Goal: Answer question/provide support: Share knowledge or assist other users

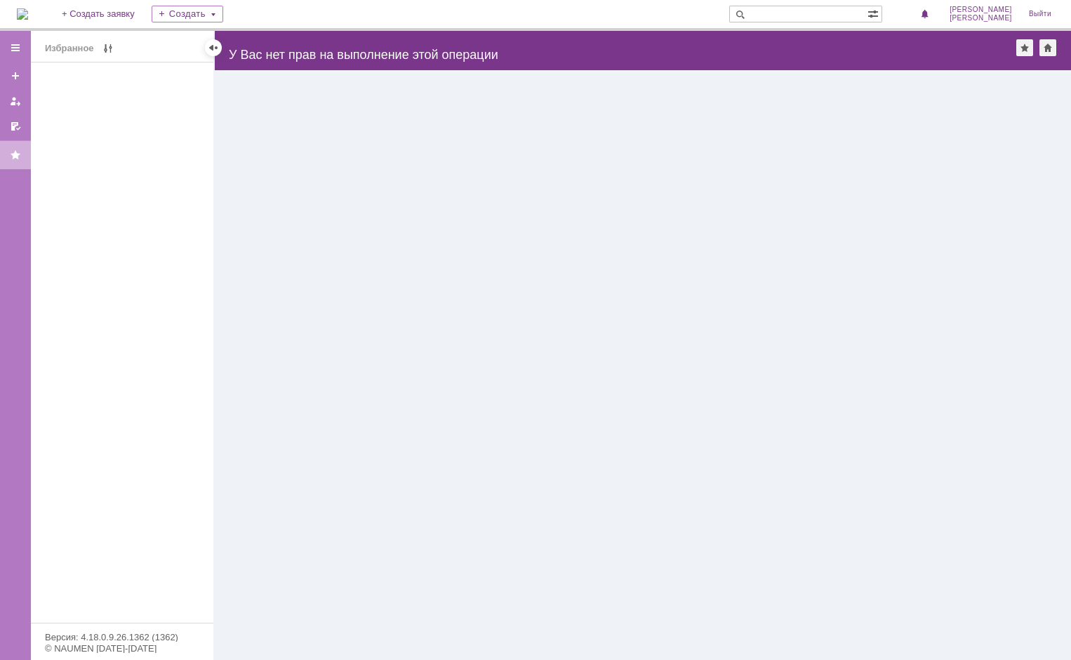
click at [346, 66] on div "Назад | У Вас нет прав на выполнение этой операции serviceCall$23921757" at bounding box center [643, 50] width 856 height 39
click at [10, 49] on div at bounding box center [15, 48] width 31 height 28
click at [66, 92] on div "Заявки" at bounding box center [125, 96] width 160 height 11
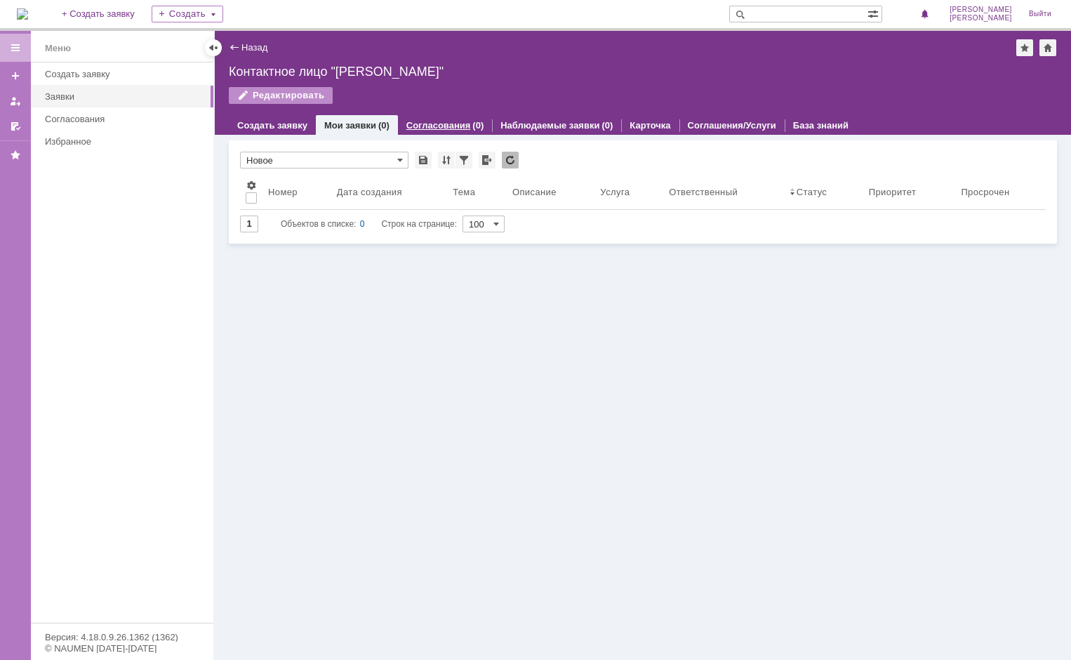
click at [439, 126] on link "Согласования" at bounding box center [438, 125] width 65 height 11
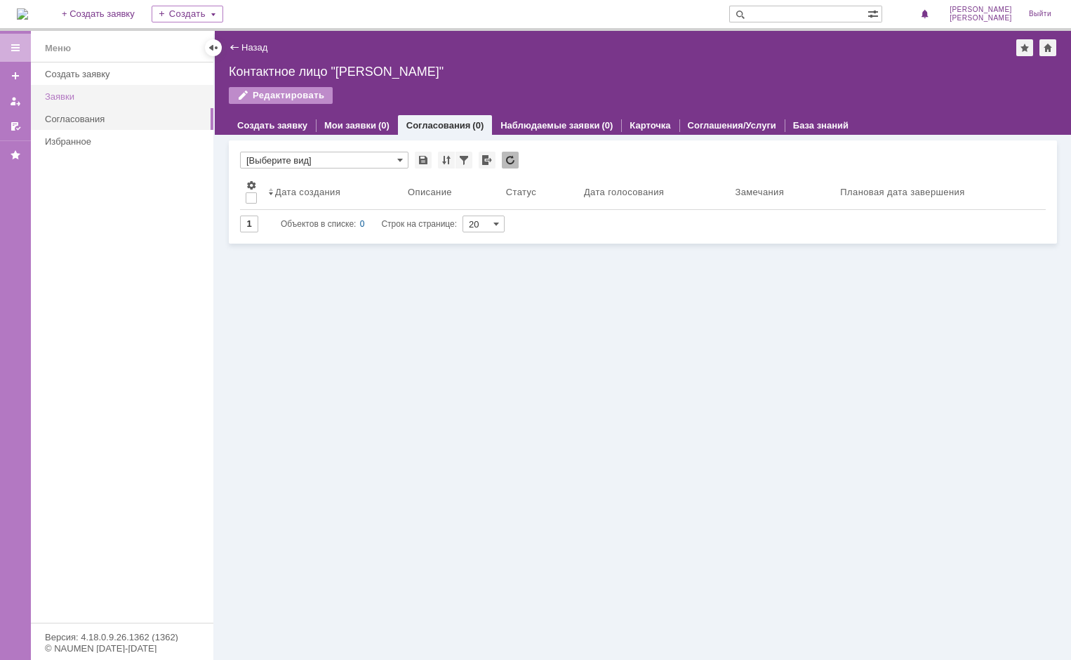
click at [56, 99] on div "Заявки" at bounding box center [125, 96] width 160 height 11
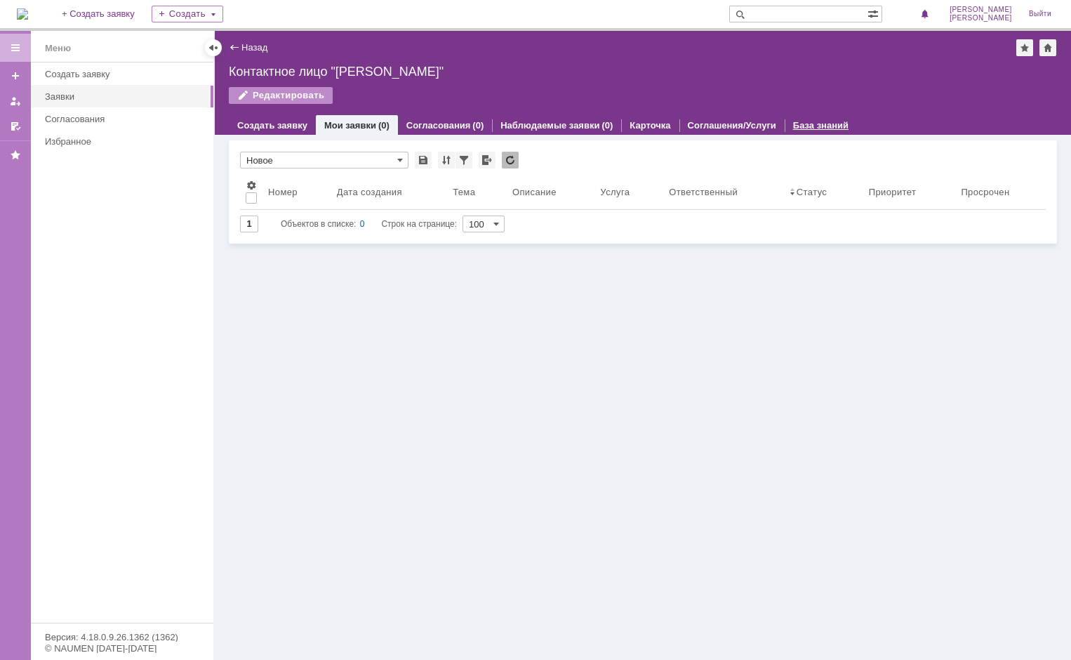
click at [817, 128] on link "База знаний" at bounding box center [820, 125] width 55 height 11
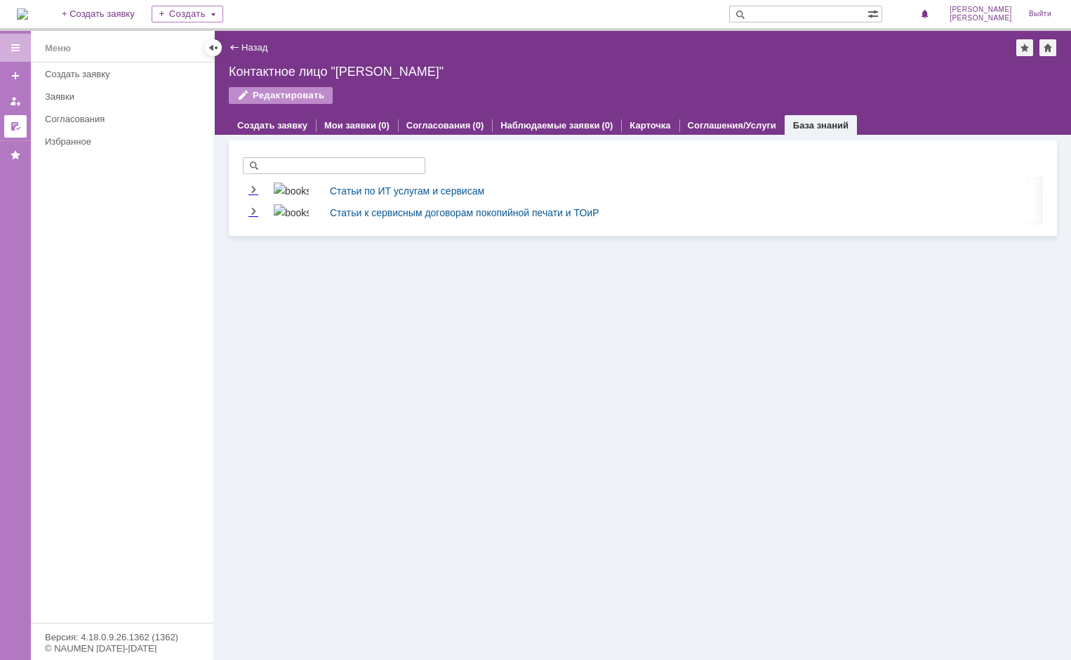
click at [12, 130] on div at bounding box center [15, 126] width 11 height 11
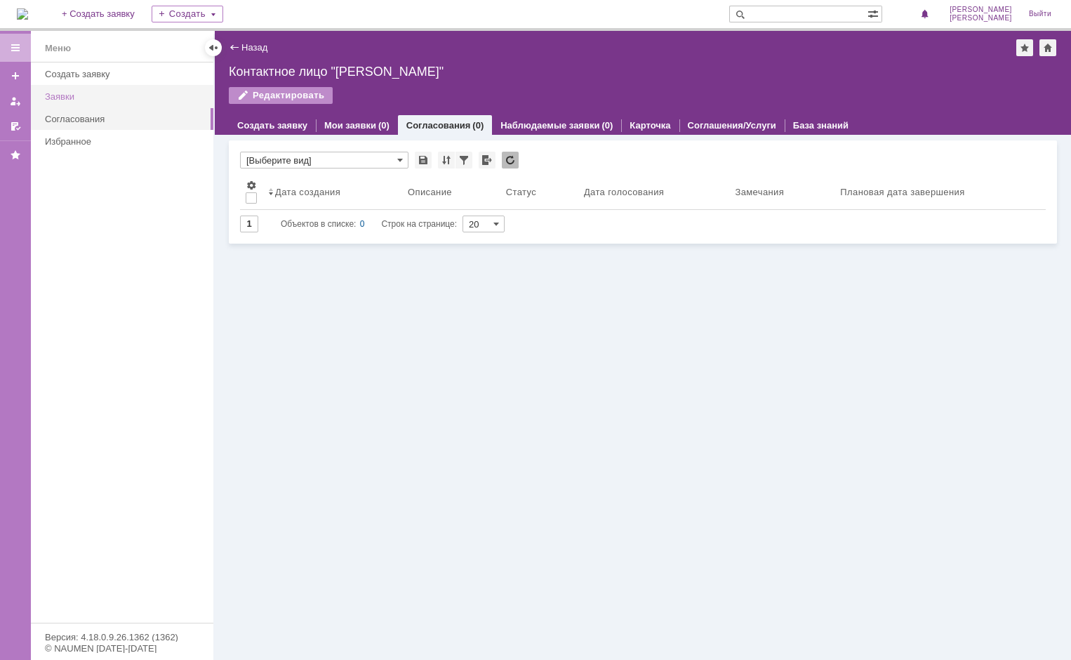
click at [46, 94] on div "Заявки" at bounding box center [125, 96] width 160 height 11
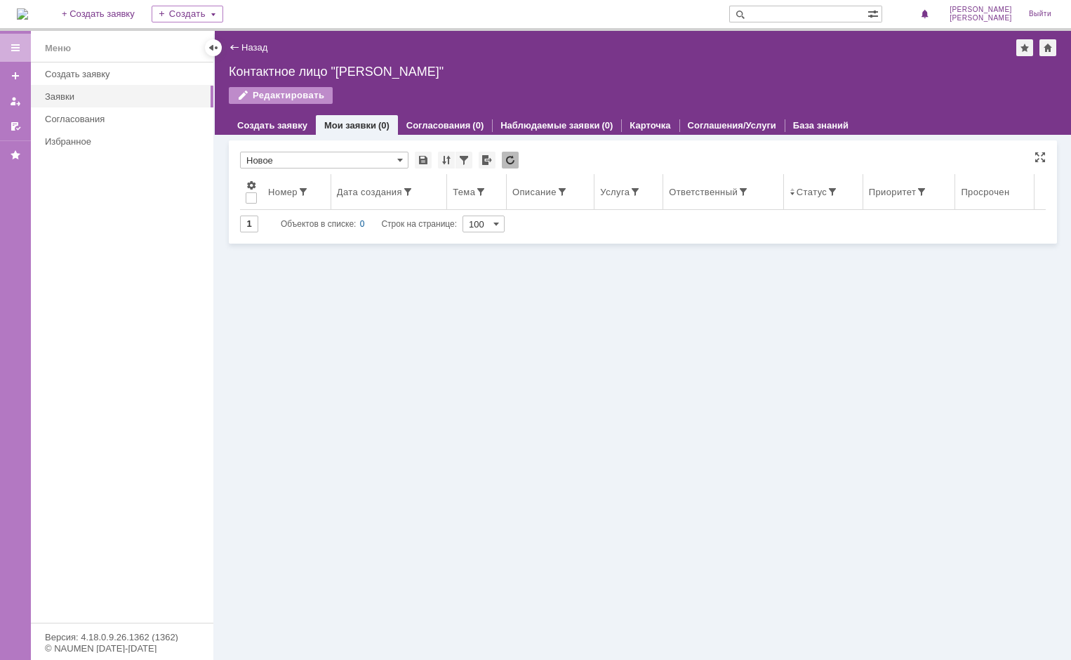
click at [903, 195] on div "Приоритет" at bounding box center [893, 192] width 48 height 11
click at [607, 195] on div "Услуга" at bounding box center [614, 192] width 29 height 11
click at [47, 51] on div "Меню" at bounding box center [58, 48] width 26 height 17
click at [1055, 51] on div at bounding box center [1047, 47] width 17 height 17
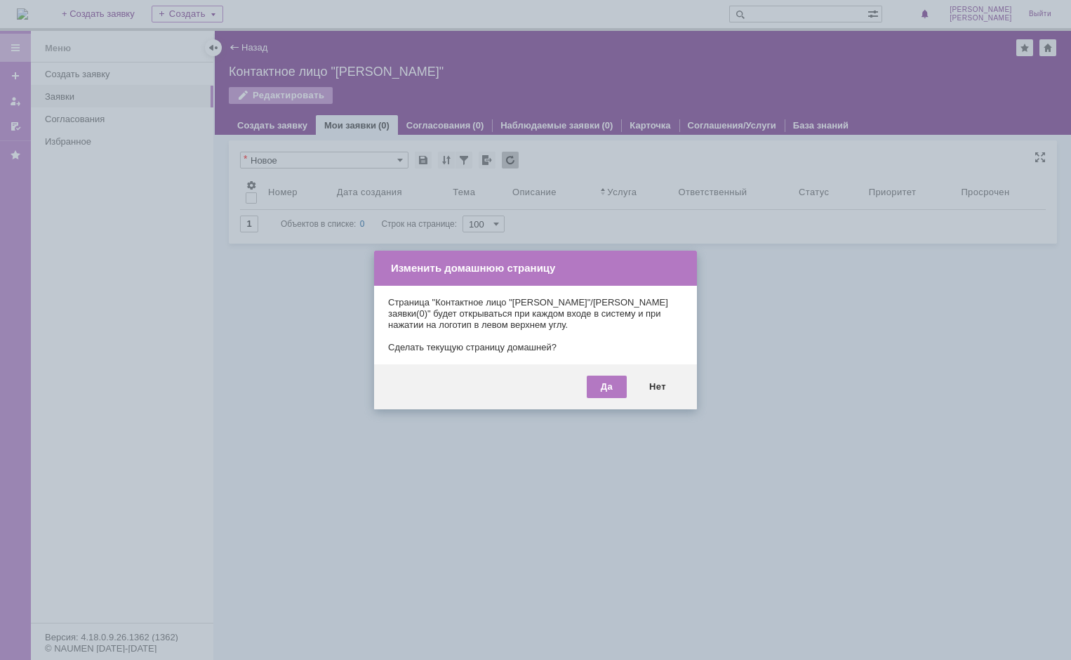
click at [745, 396] on div at bounding box center [535, 330] width 1071 height 660
click at [660, 390] on div "Нет" at bounding box center [657, 386] width 45 height 22
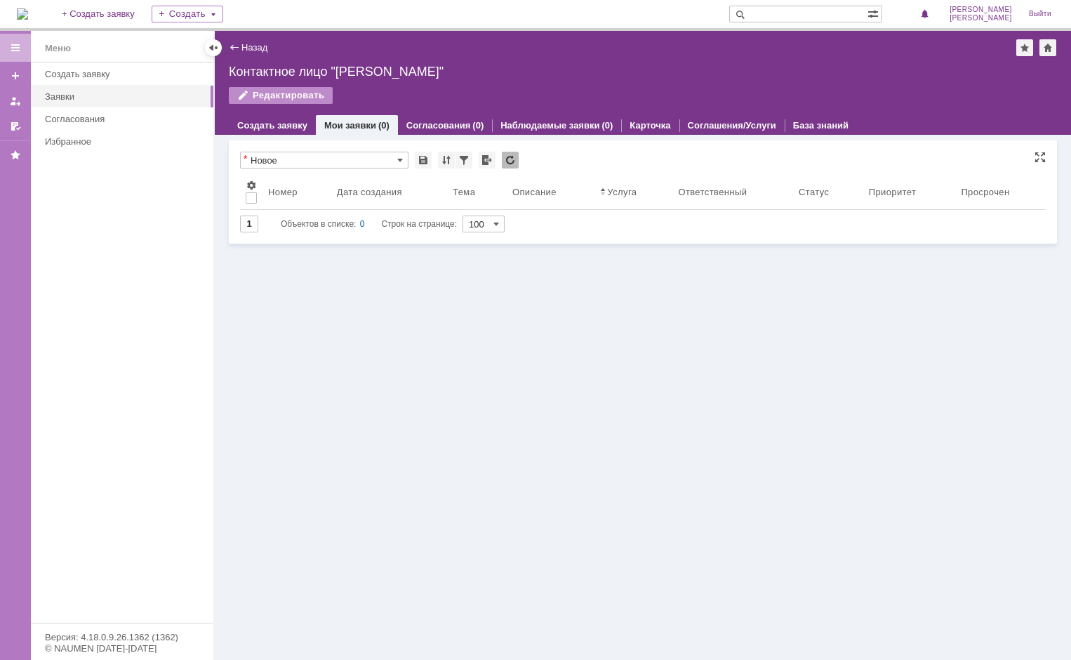
click at [850, 16] on input "text" at bounding box center [798, 14] width 138 height 17
type input "41034"
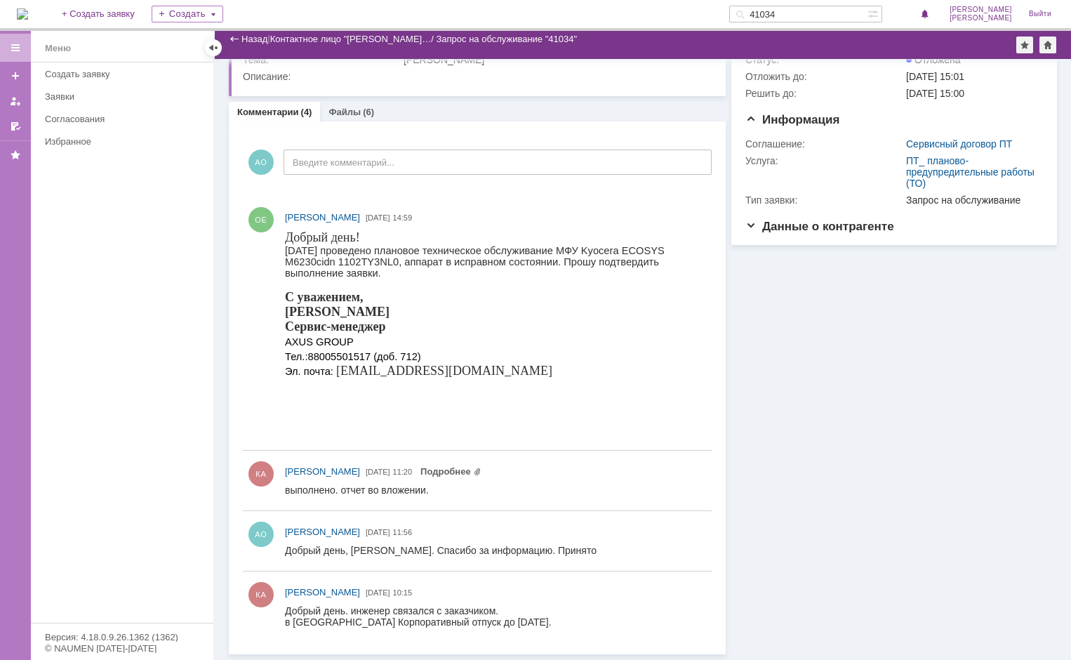
scroll to position [47, 0]
click at [481, 472] on link "Подробнее" at bounding box center [450, 471] width 61 height 11
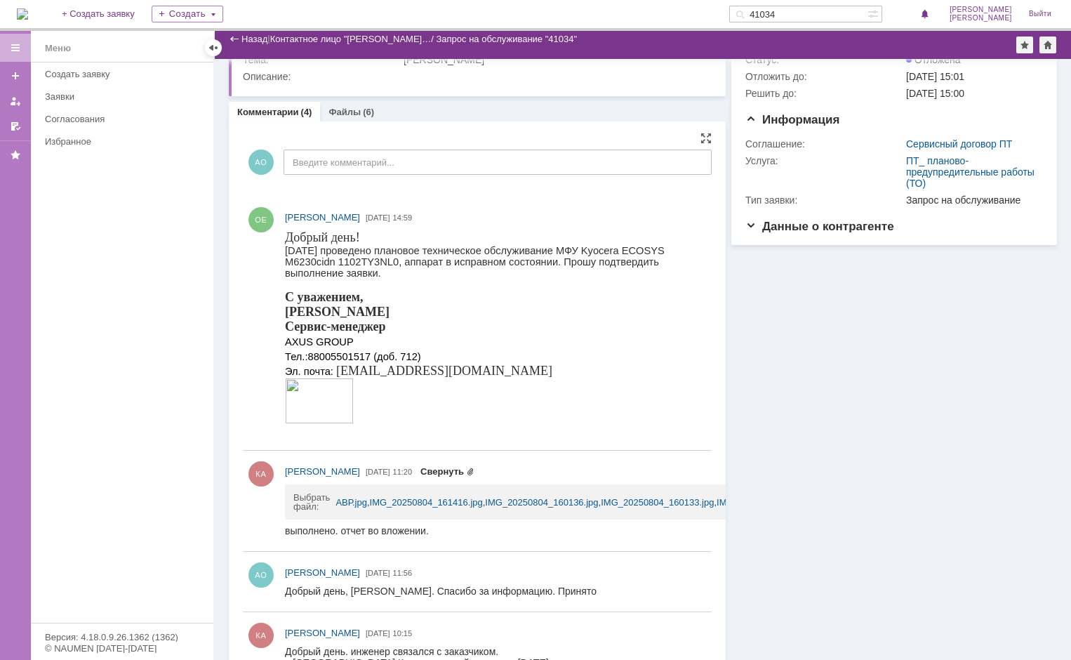
scroll to position [70, 0]
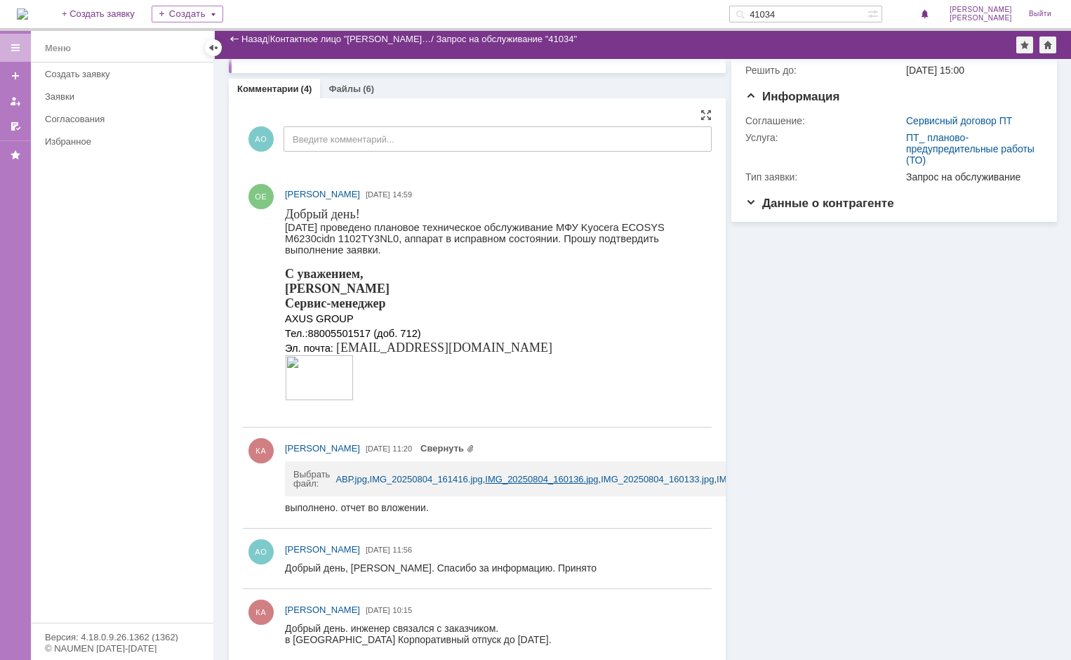
click at [593, 477] on link "IMG_20250804_160136.jpg" at bounding box center [541, 479] width 113 height 11
click at [717, 484] on link "IMG_20250804_161420.jpg" at bounding box center [773, 479] width 113 height 11
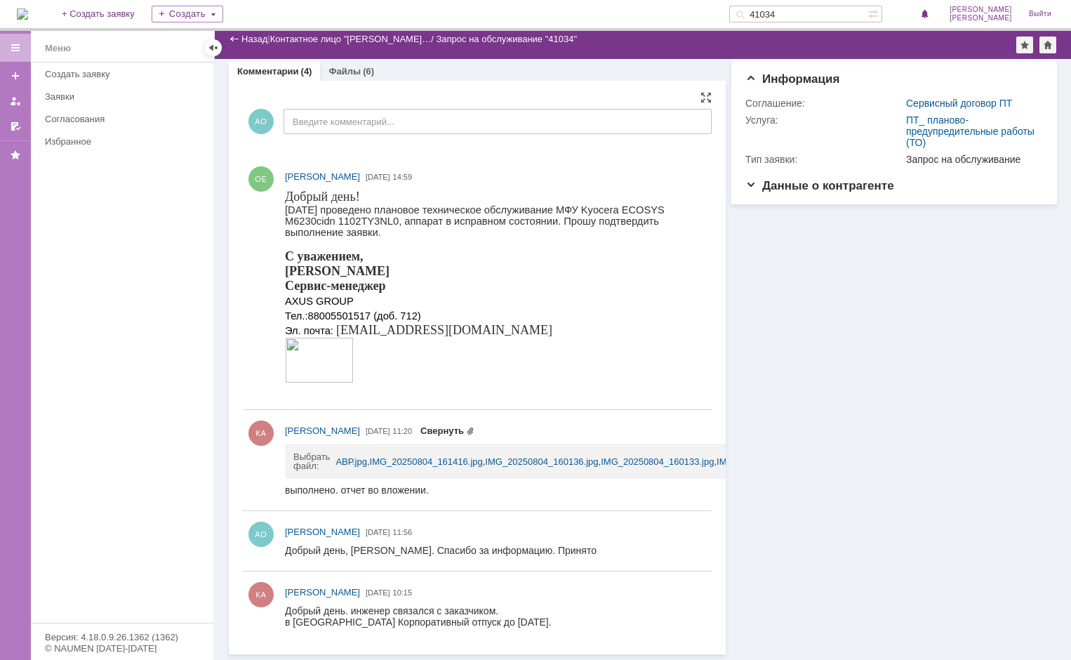
click at [474, 432] on link "Свернуть" at bounding box center [447, 430] width 54 height 11
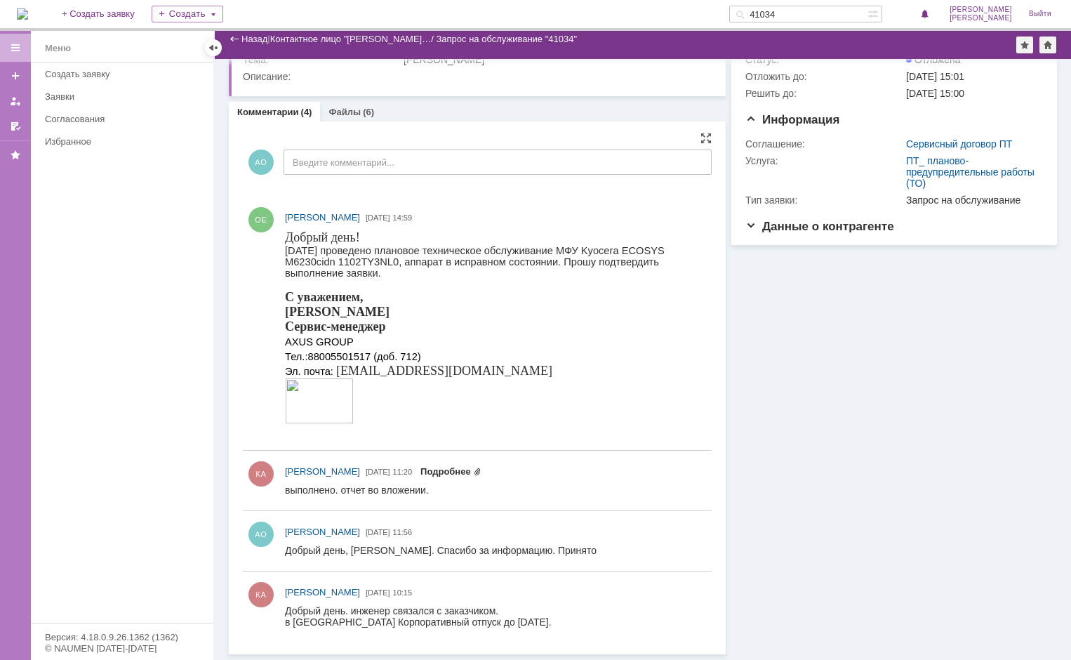
scroll to position [47, 0]
click at [556, 468] on div "КА [PERSON_NAME] [DATE] 11:20 Подробнее" at bounding box center [495, 471] width 421 height 15
click at [481, 471] on link "Подробнее" at bounding box center [450, 471] width 61 height 11
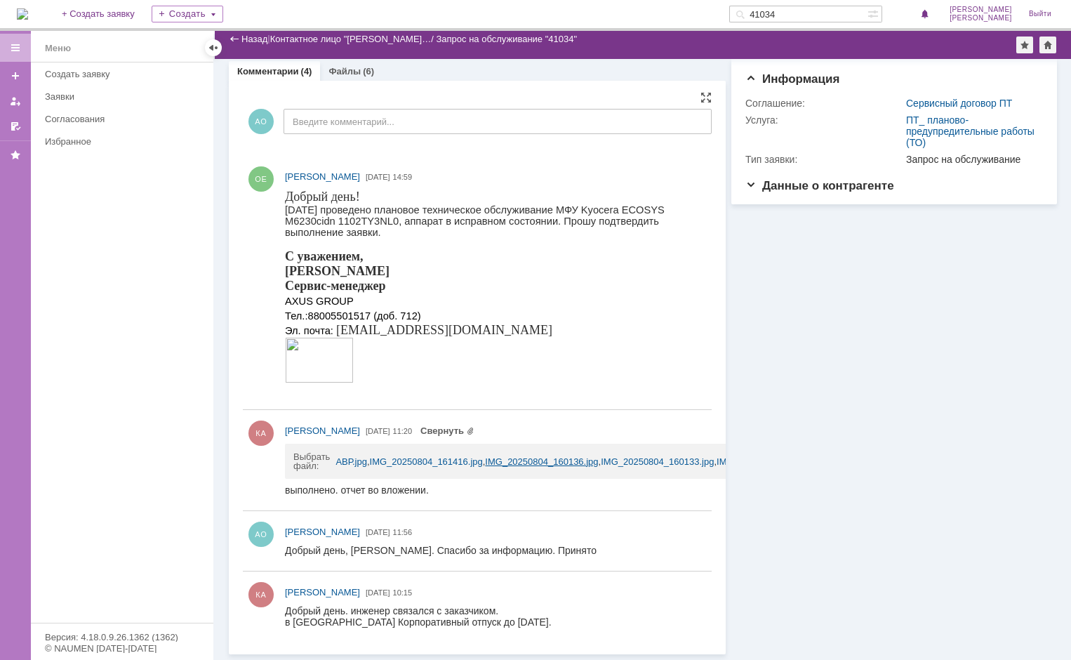
click at [590, 460] on link "IMG_20250804_160136.jpg" at bounding box center [541, 461] width 113 height 11
click at [474, 434] on link "Свернуть" at bounding box center [447, 430] width 54 height 11
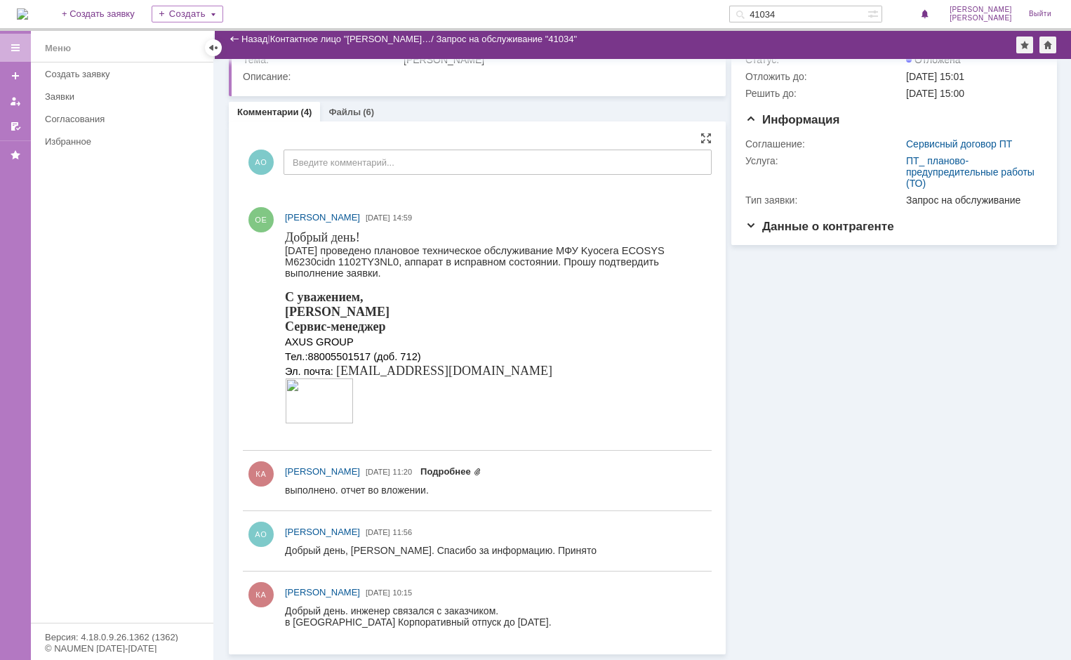
scroll to position [47, 0]
click at [481, 471] on link "Подробнее" at bounding box center [450, 471] width 61 height 11
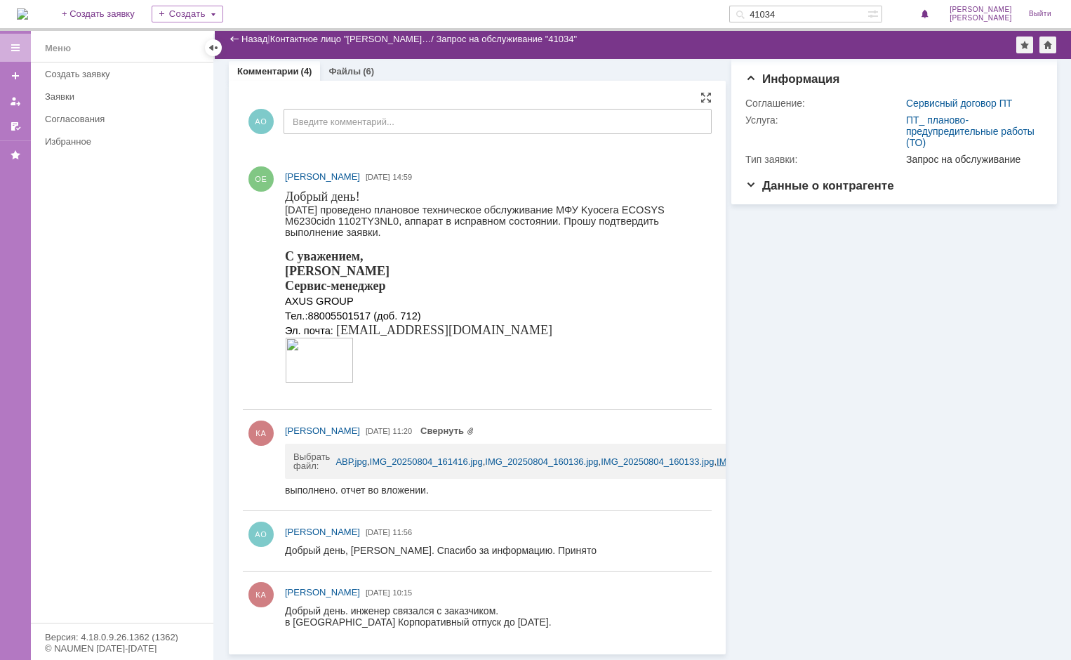
click at [717, 467] on link "IMG_20250804_161420.jpg" at bounding box center [773, 461] width 113 height 11
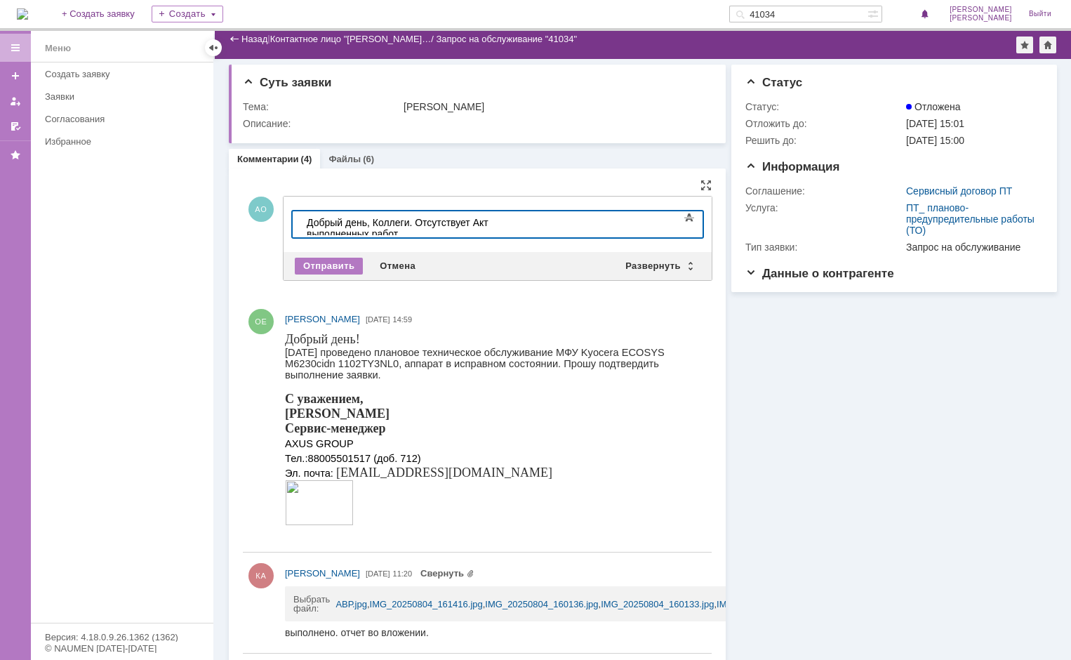
scroll to position [140, 0]
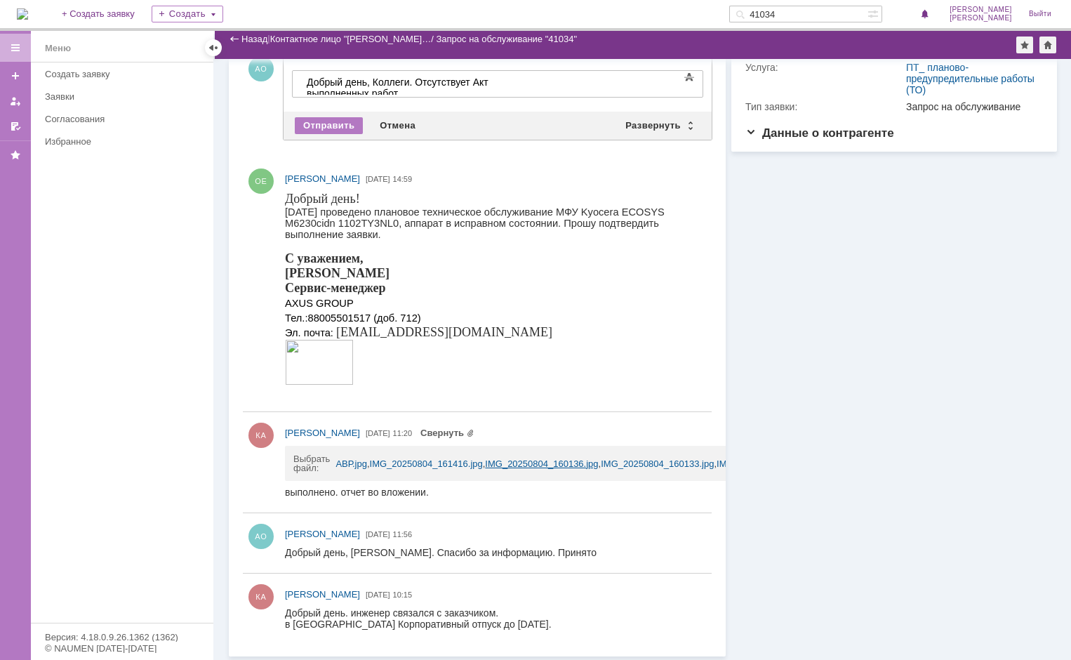
click at [586, 460] on link "IMG_20250804_160136.jpg" at bounding box center [541, 463] width 113 height 11
click at [717, 469] on link "IMG_20250804_161420.jpg" at bounding box center [773, 463] width 113 height 11
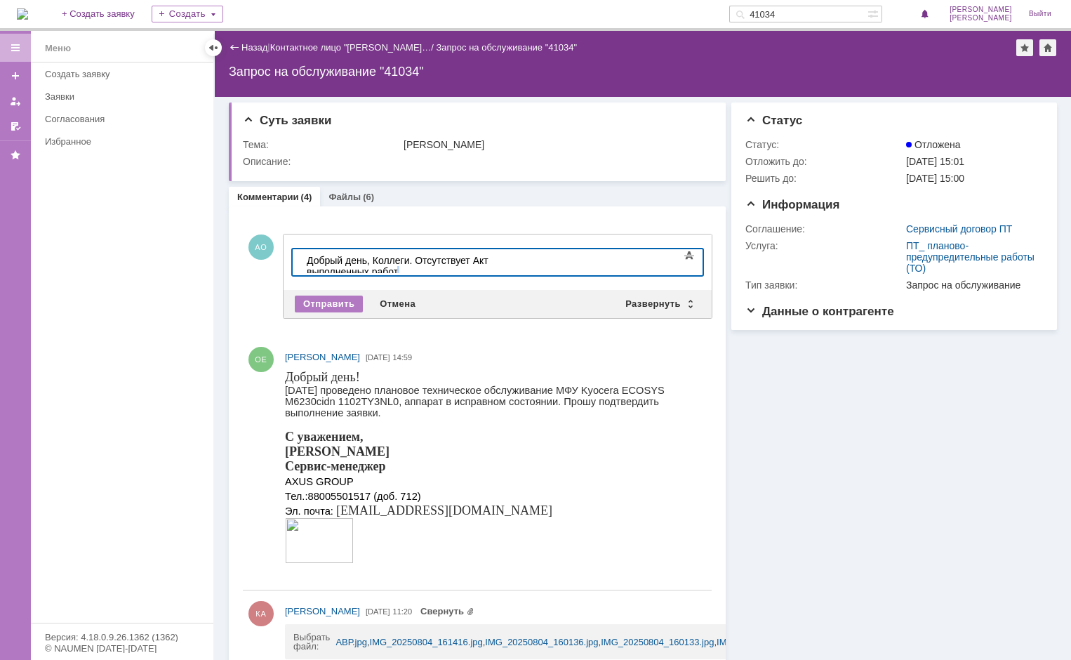
drag, startPoint x: 596, startPoint y: 258, endPoint x: 583, endPoint y: 263, distance: 14.2
click at [506, 263] on div "​Добрый день, Коллеги. Отсутствует Акт выполненных работ." at bounding box center [406, 266] width 199 height 22
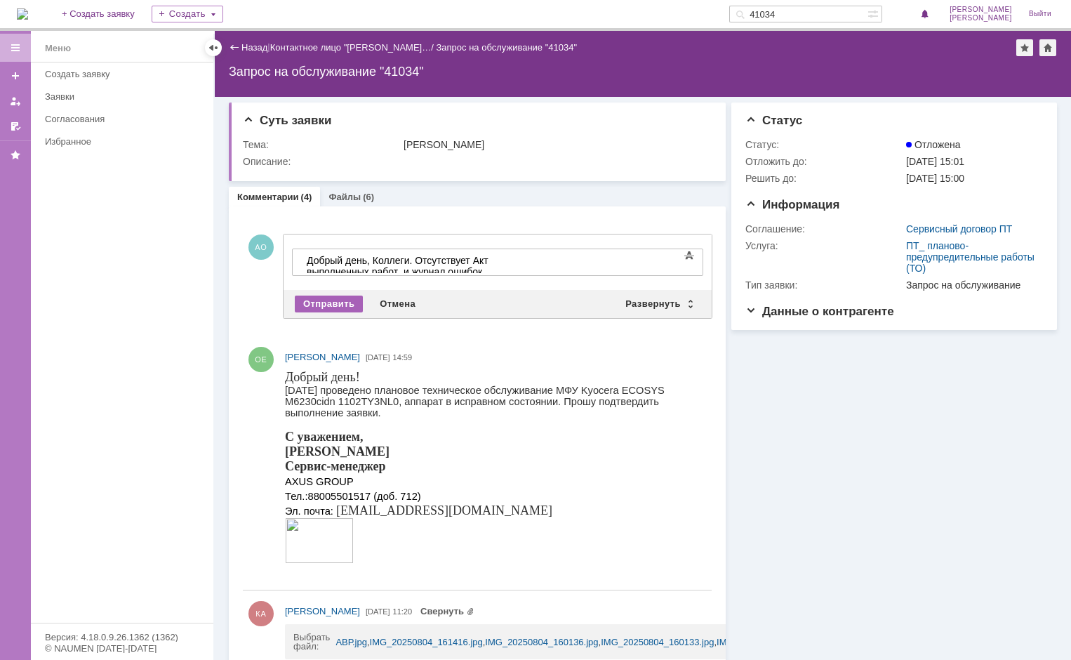
click at [315, 304] on div "Отправить" at bounding box center [329, 303] width 68 height 17
